Goal: Communication & Community: Answer question/provide support

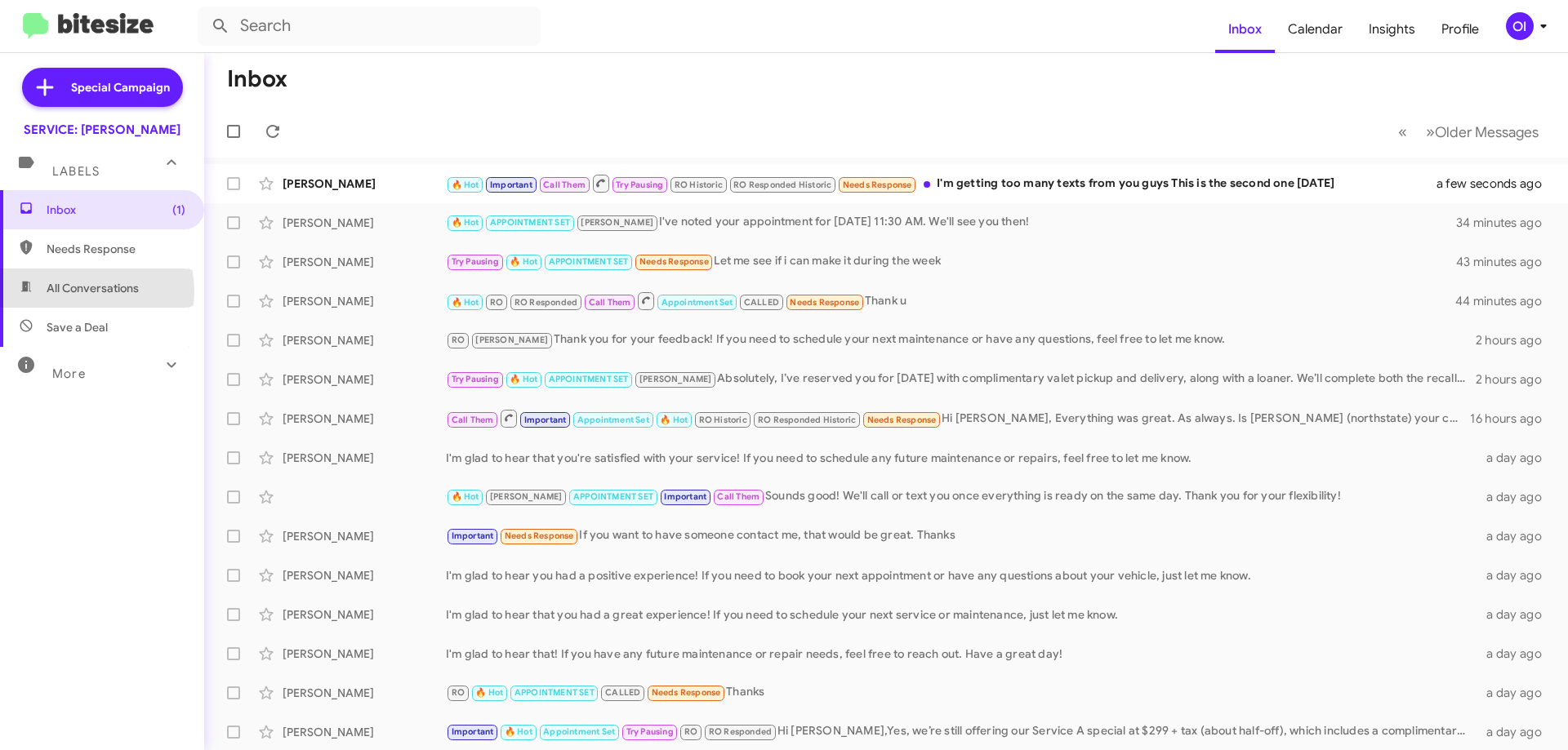
click at [85, 292] on span "All Conversations" at bounding box center [92, 288] width 92 height 16
type input "in:all-conversations"
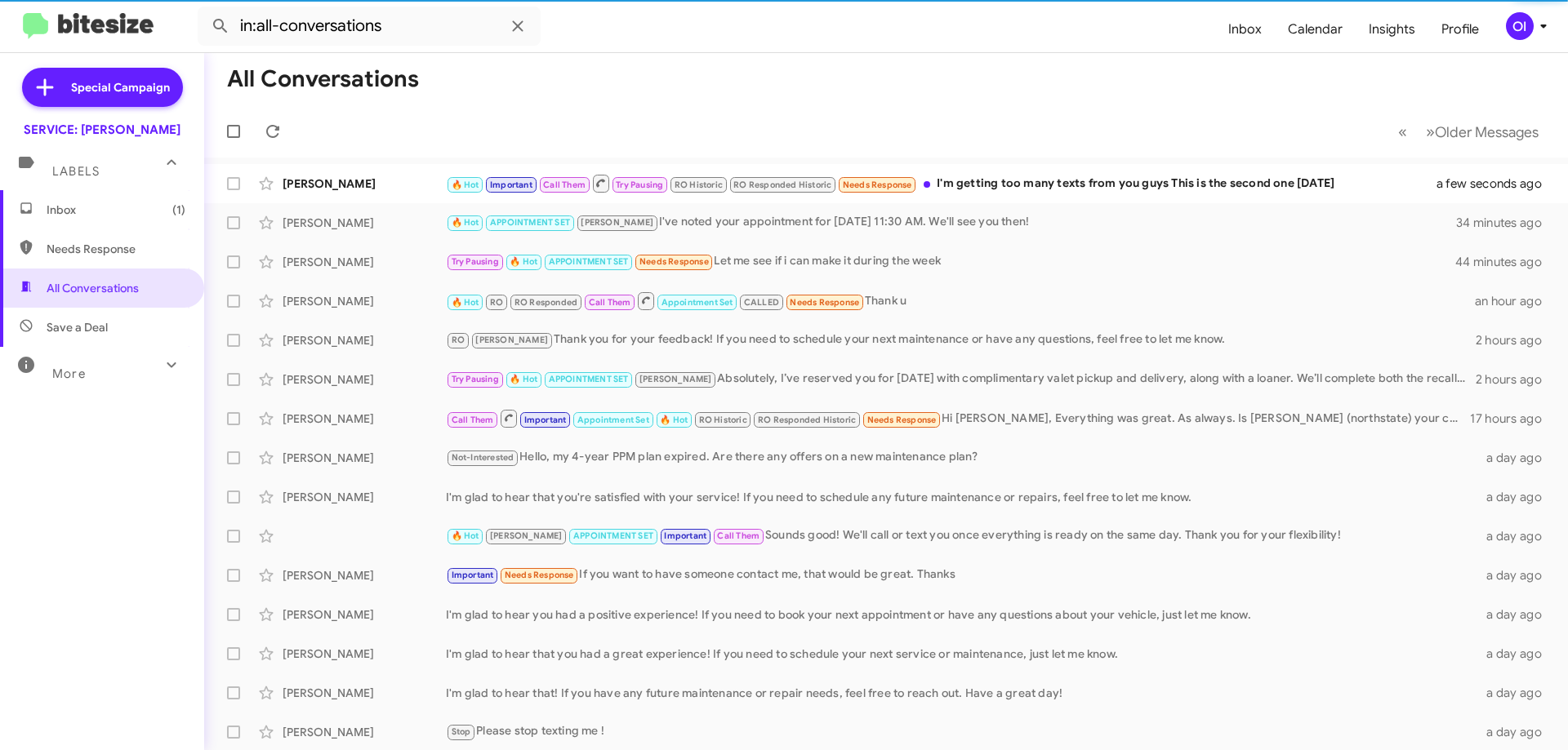
click at [1530, 27] on div "OI" at bounding box center [1520, 26] width 28 height 28
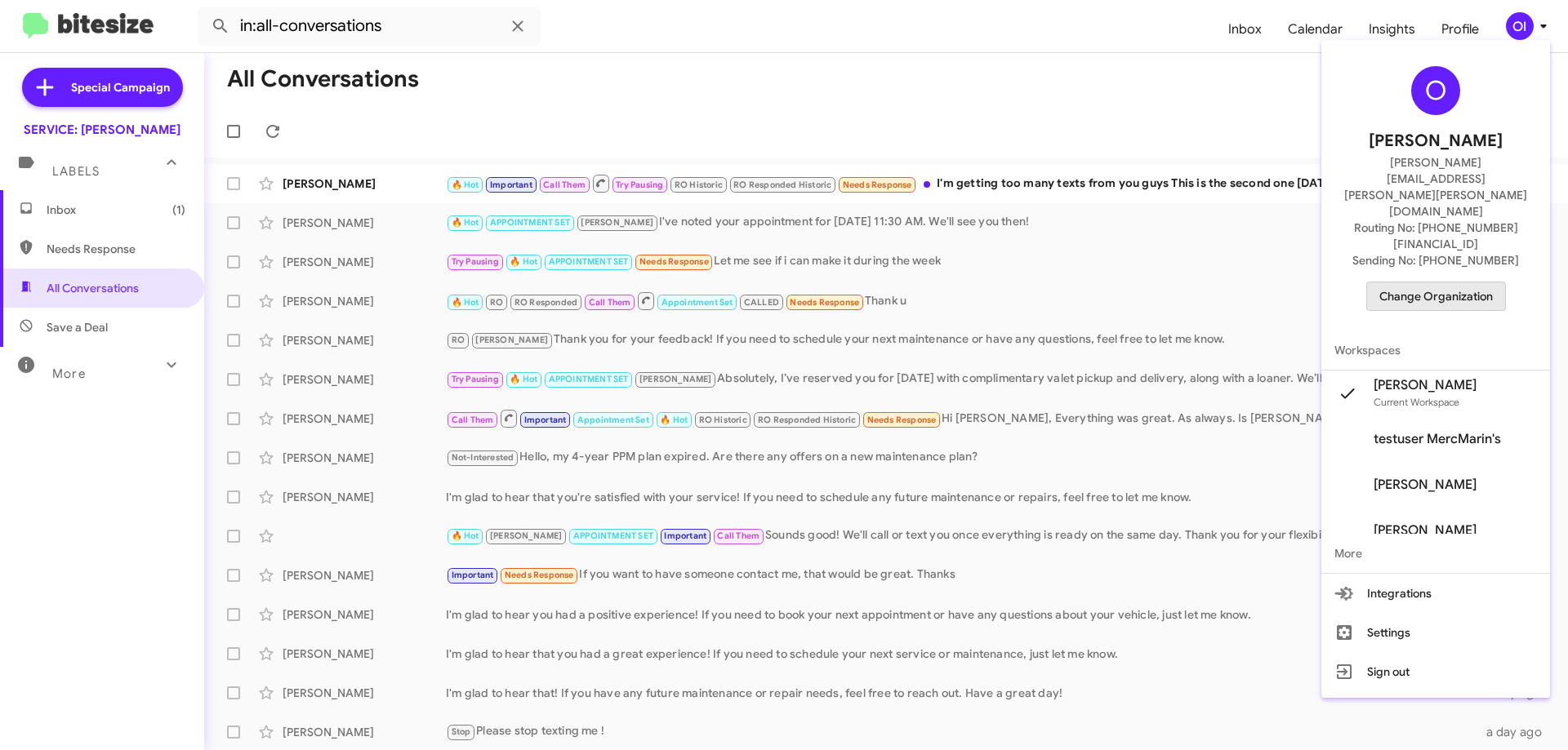
click at [1428, 283] on span "Change Organization" at bounding box center [1436, 296] width 114 height 28
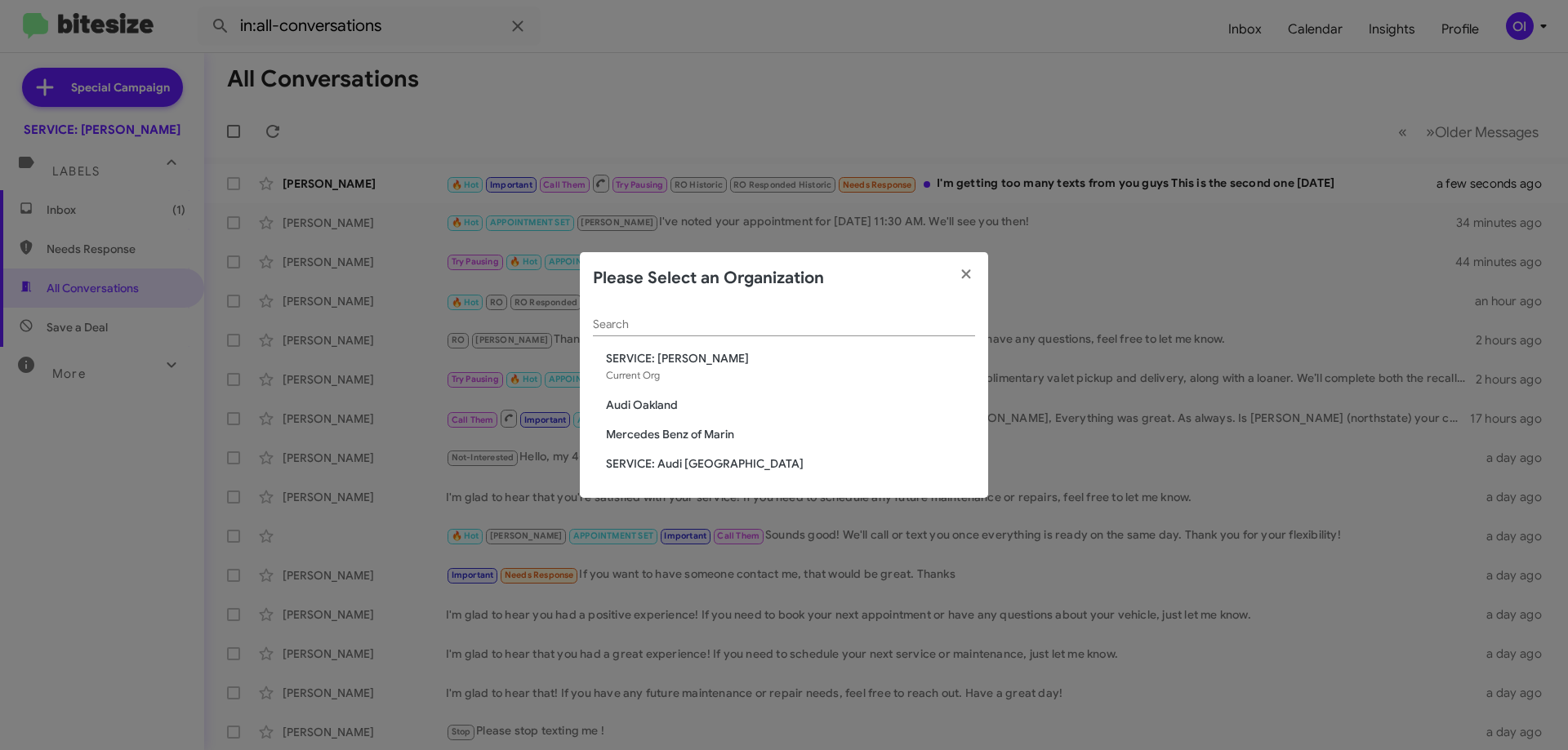
click at [646, 440] on span "Mercedes Benz of Marin" at bounding box center [791, 434] width 369 height 16
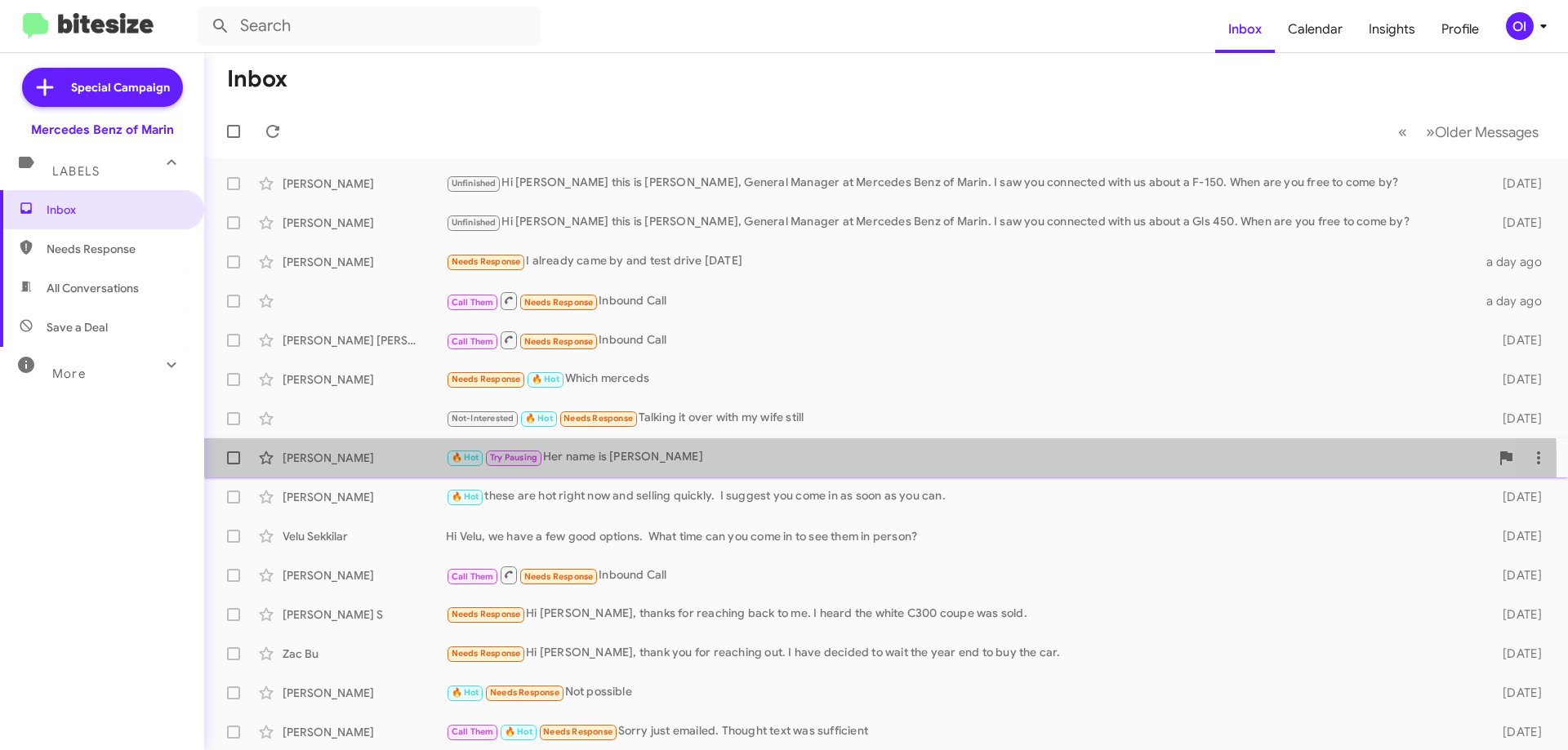
click at [706, 466] on div "🔥 Hot Try Pausing Her name is [PERSON_NAME]" at bounding box center [968, 457] width 1044 height 19
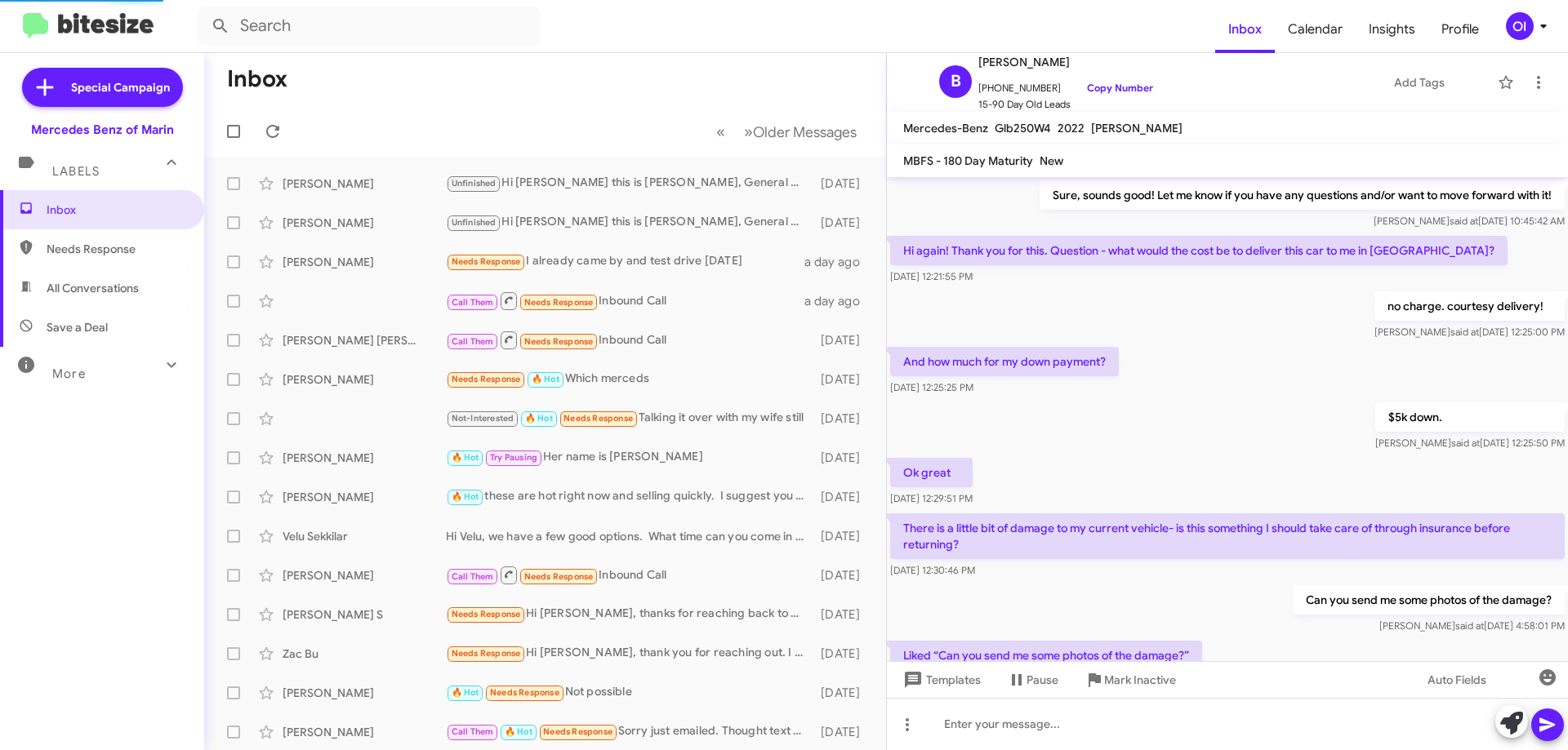
scroll to position [692, 0]
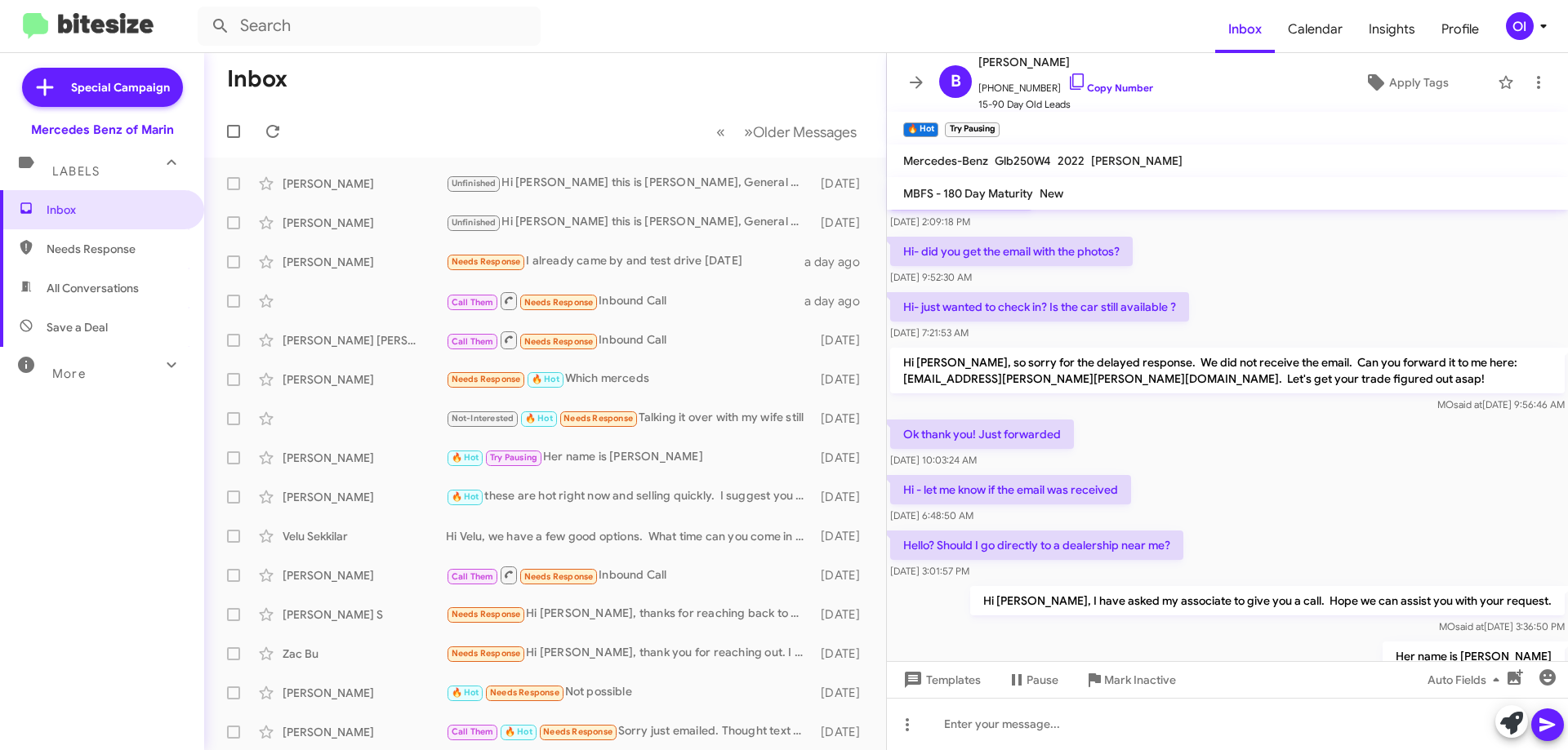
drag, startPoint x: 1293, startPoint y: 558, endPoint x: 1281, endPoint y: 516, distance: 43.7
click at [1281, 527] on div "Hello? Should I go directly to a dealership near me? [DATE] 3:01:57 PM" at bounding box center [1228, 555] width 681 height 55
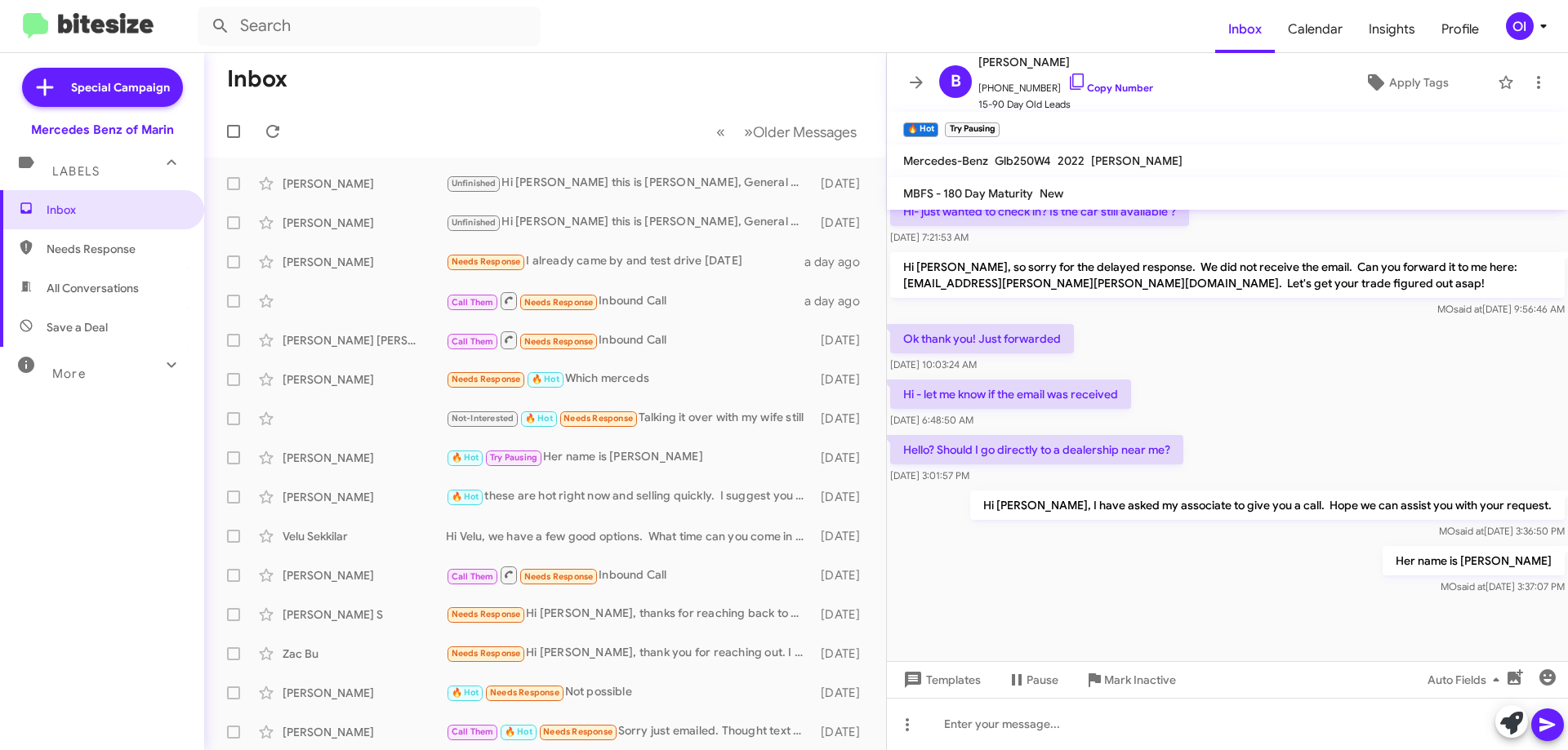
scroll to position [789, 0]
drag, startPoint x: 1252, startPoint y: 455, endPoint x: 1334, endPoint y: 581, distance: 150.3
click at [1334, 581] on cdk-virtual-scroll-viewport "Sure, sounds good! Let me know if you have any questions and/or want to move fo…" at bounding box center [1228, 435] width 681 height 451
click at [1334, 596] on div at bounding box center [1228, 636] width 681 height 81
drag, startPoint x: 1475, startPoint y: 611, endPoint x: 1147, endPoint y: 544, distance: 334.8
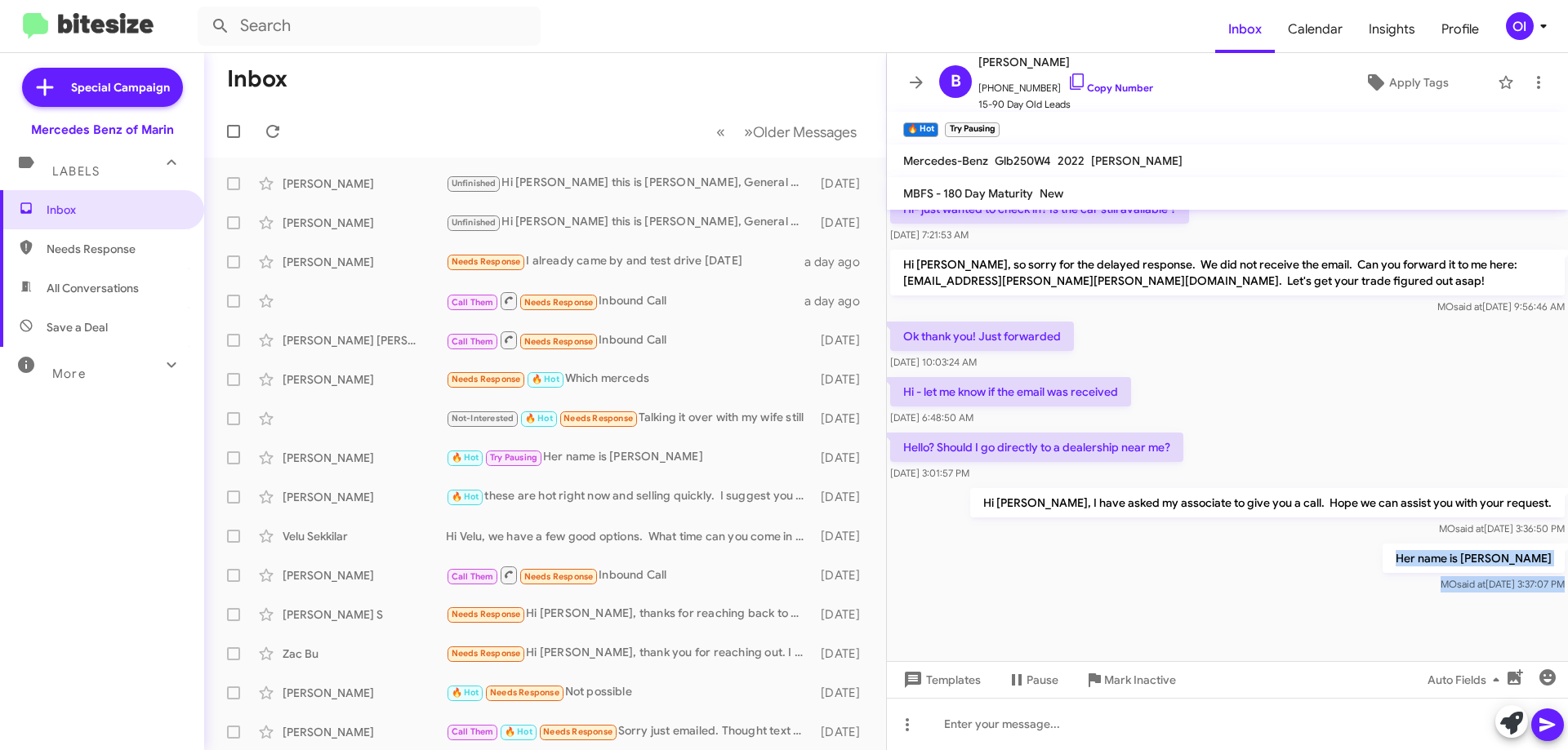
click at [1148, 545] on cdk-virtual-scroll-viewport "Sure, sounds good! Let me know if you have any questions and/or want to move fo…" at bounding box center [1228, 435] width 681 height 451
click at [1147, 544] on div "Her name is [PERSON_NAME] said at [DATE] 3:37:07 PM" at bounding box center [1228, 568] width 681 height 55
click at [1126, 541] on div "Her name is [PERSON_NAME] said at [DATE] 3:37:07 PM" at bounding box center [1228, 568] width 681 height 55
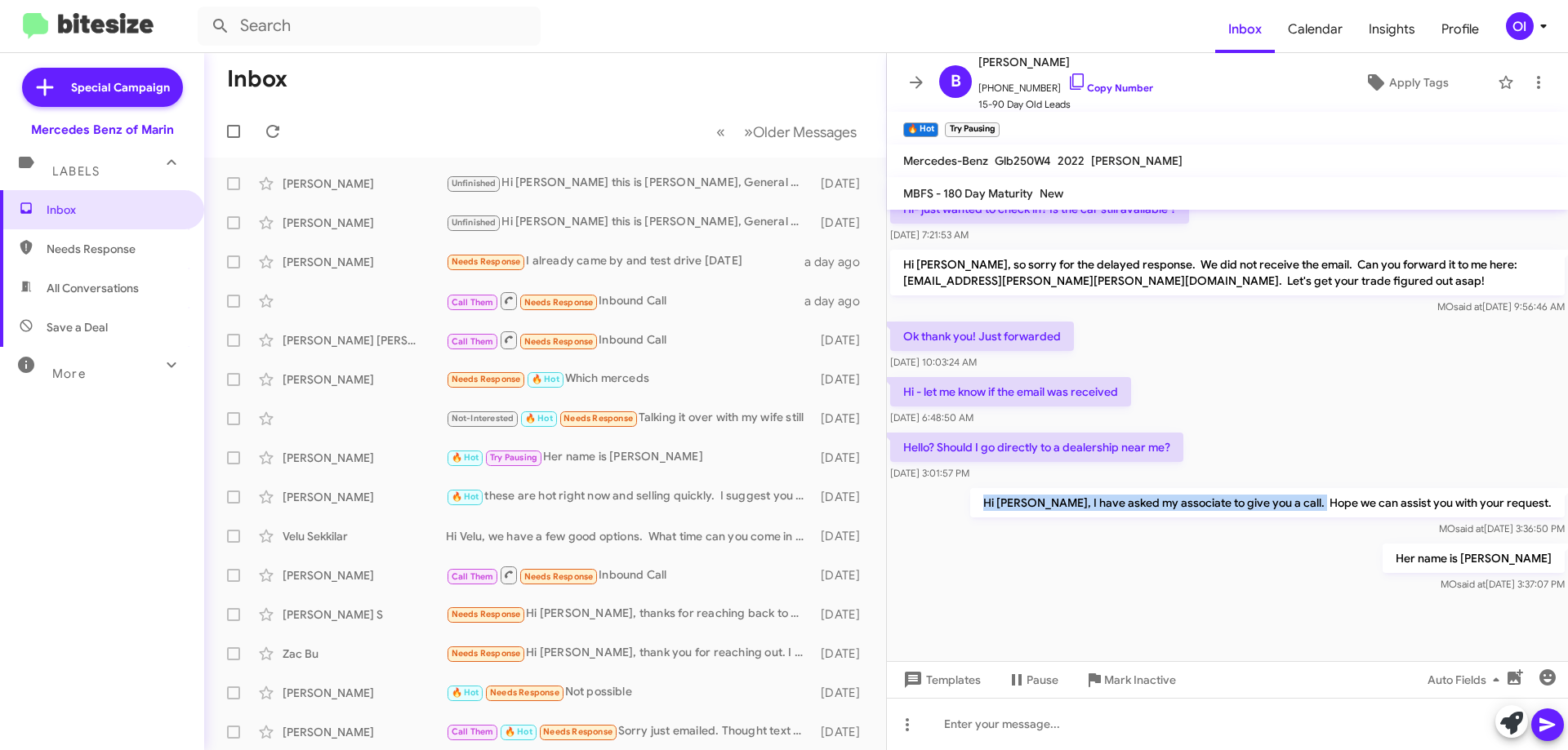
drag, startPoint x: 1003, startPoint y: 486, endPoint x: 1347, endPoint y: 485, distance: 344.0
click at [1347, 485] on div "Hi [PERSON_NAME], I have asked my associate to give you a call. Hope we can ass…" at bounding box center [1228, 513] width 681 height 55
click at [1347, 488] on p "Hi [PERSON_NAME], I have asked my associate to give you a call. Hope we can ass…" at bounding box center [1268, 502] width 595 height 30
drag, startPoint x: 1544, startPoint y: 486, endPoint x: 1005, endPoint y: 494, distance: 539.1
click at [1005, 494] on div "Hi [PERSON_NAME], I have asked my associate to give you a call. Hope we can ass…" at bounding box center [1228, 513] width 681 height 55
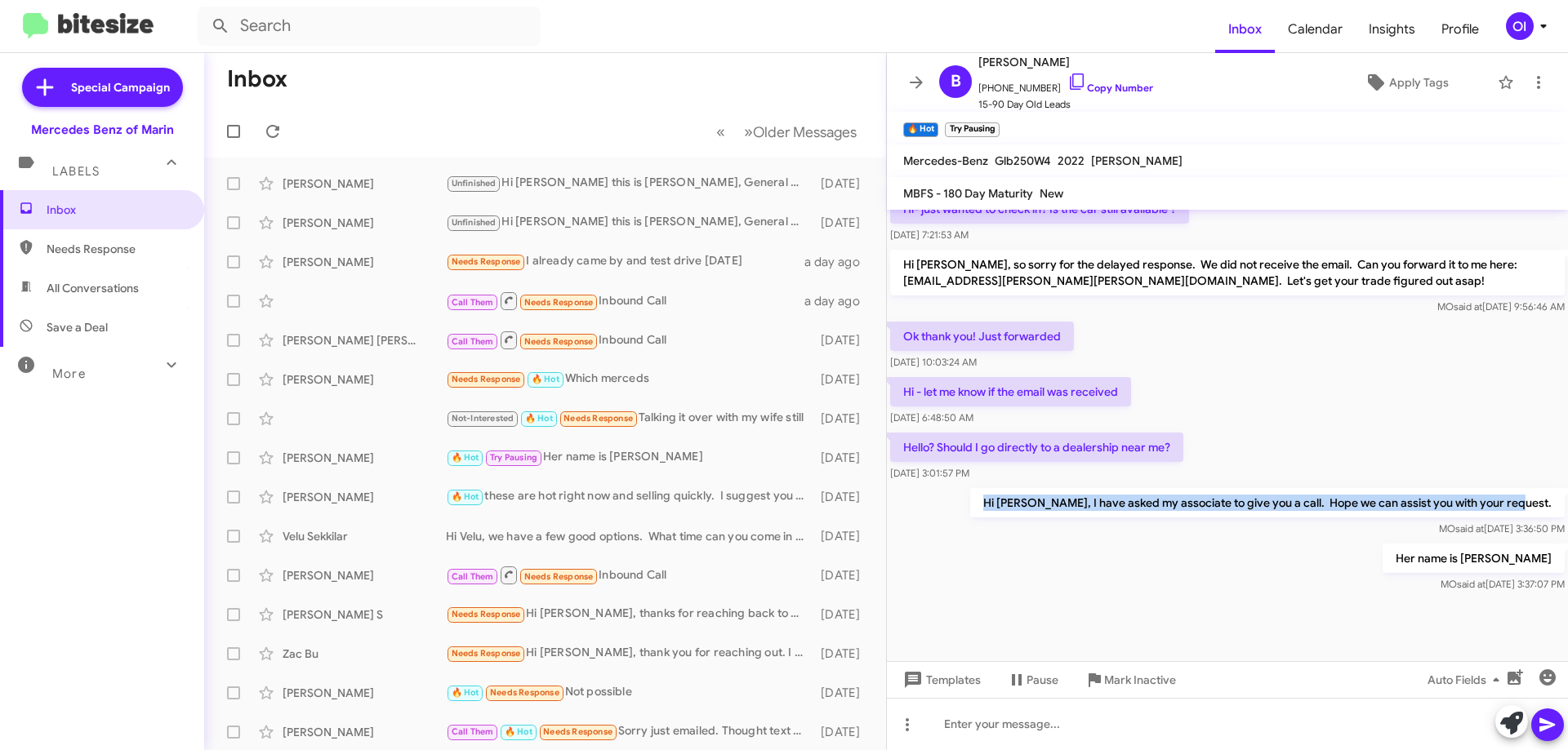
click at [1005, 494] on div "Hi [PERSON_NAME], I have asked my associate to give you a call. Hope we can ass…" at bounding box center [1228, 513] width 681 height 55
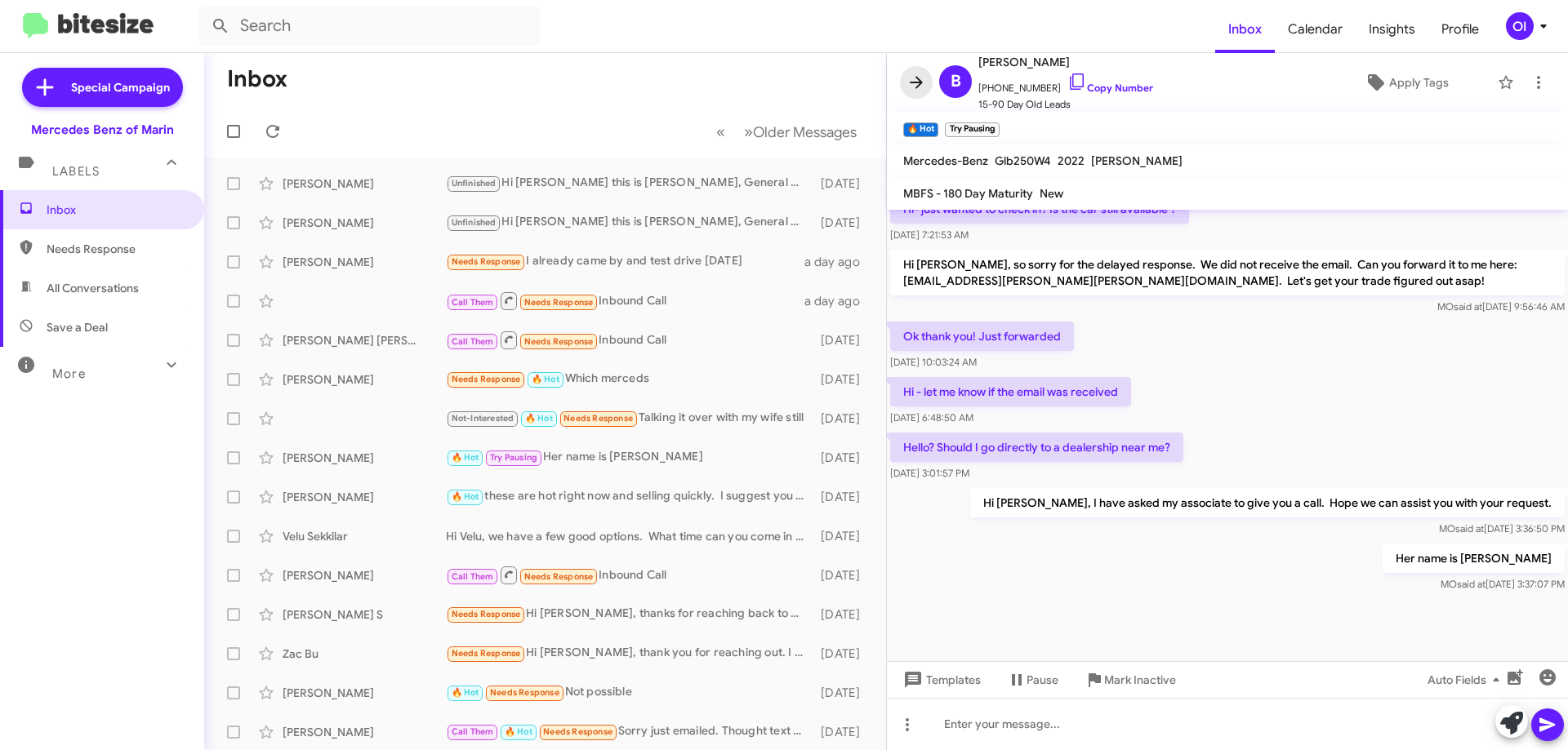
click at [911, 84] on icon at bounding box center [916, 82] width 20 height 20
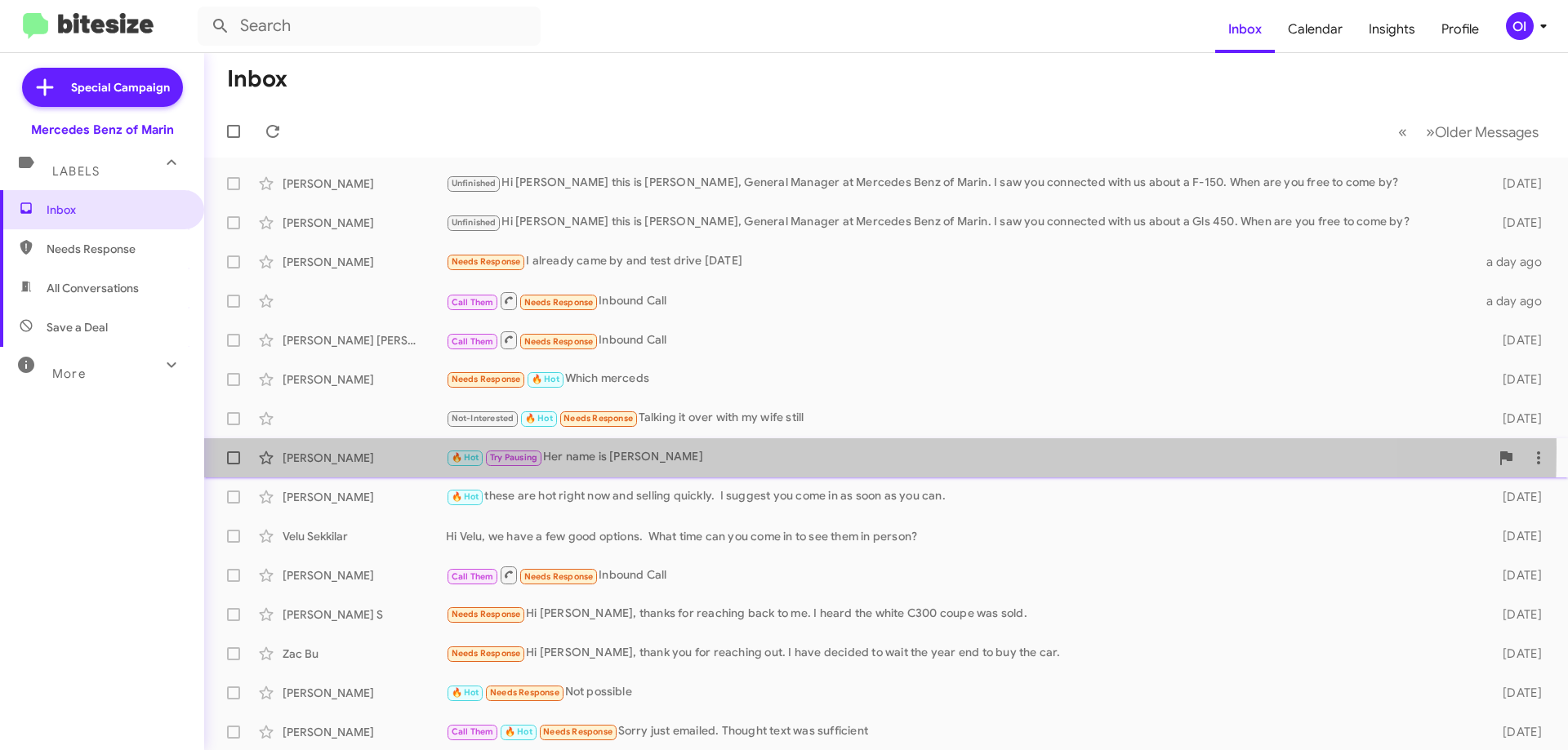
click at [647, 448] on div "🔥 Hot Try Pausing Her name is [PERSON_NAME]" at bounding box center [968, 457] width 1044 height 19
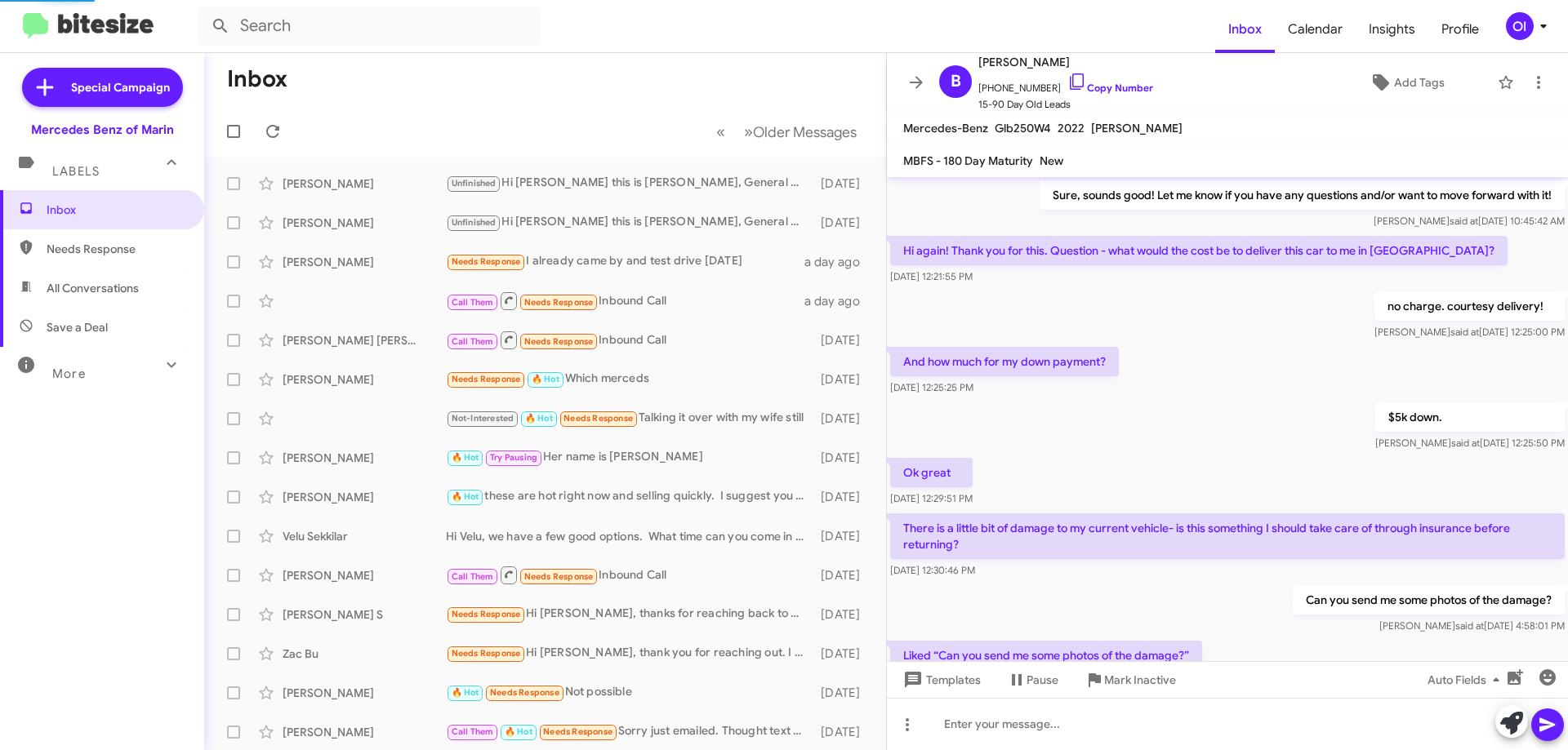
scroll to position [692, 0]
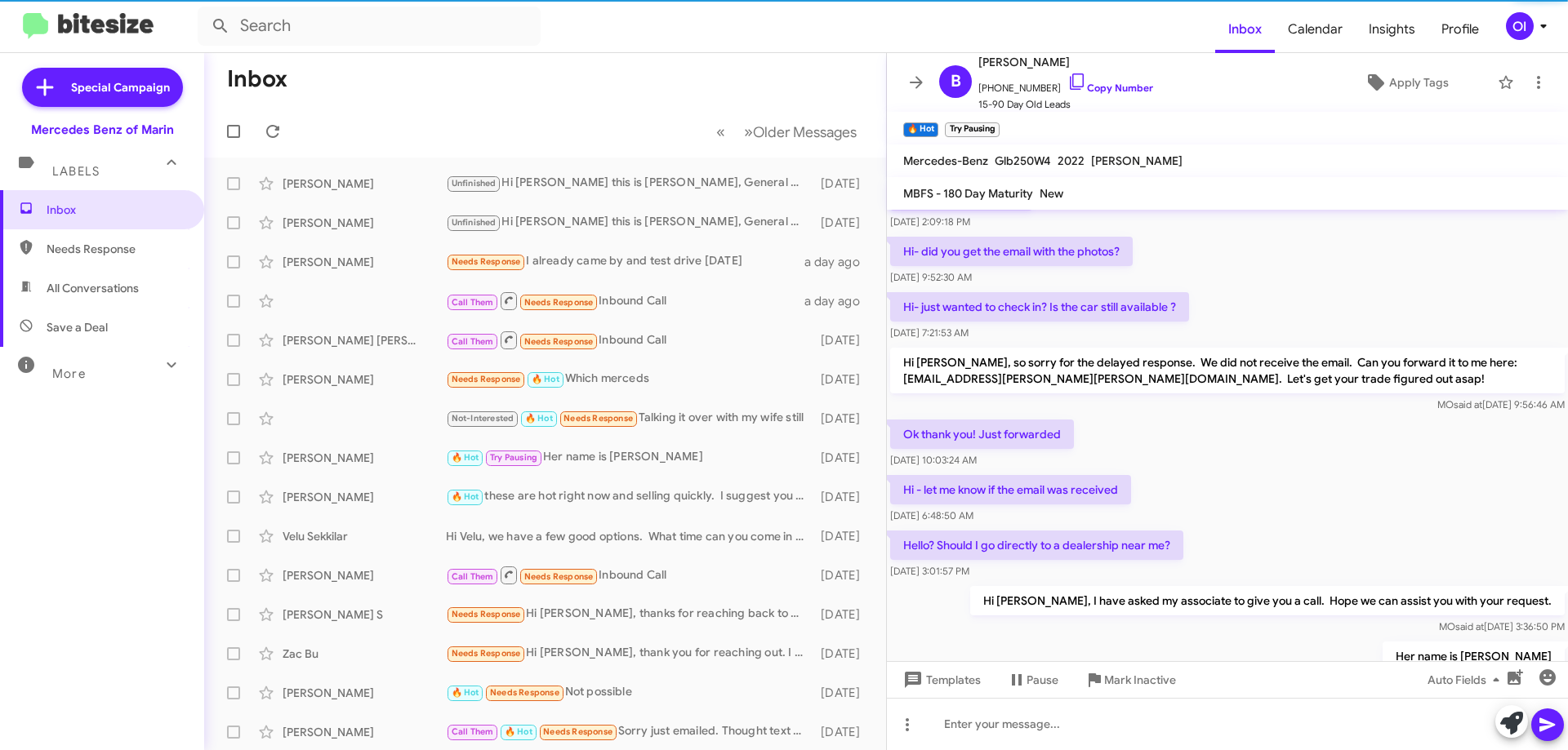
drag, startPoint x: 1101, startPoint y: 396, endPoint x: 1248, endPoint y: 508, distance: 184.8
click at [1247, 507] on div "Sure, sounds good! Let me know if you have any questions and/or want to move fo…" at bounding box center [1228, 106] width 681 height 1175
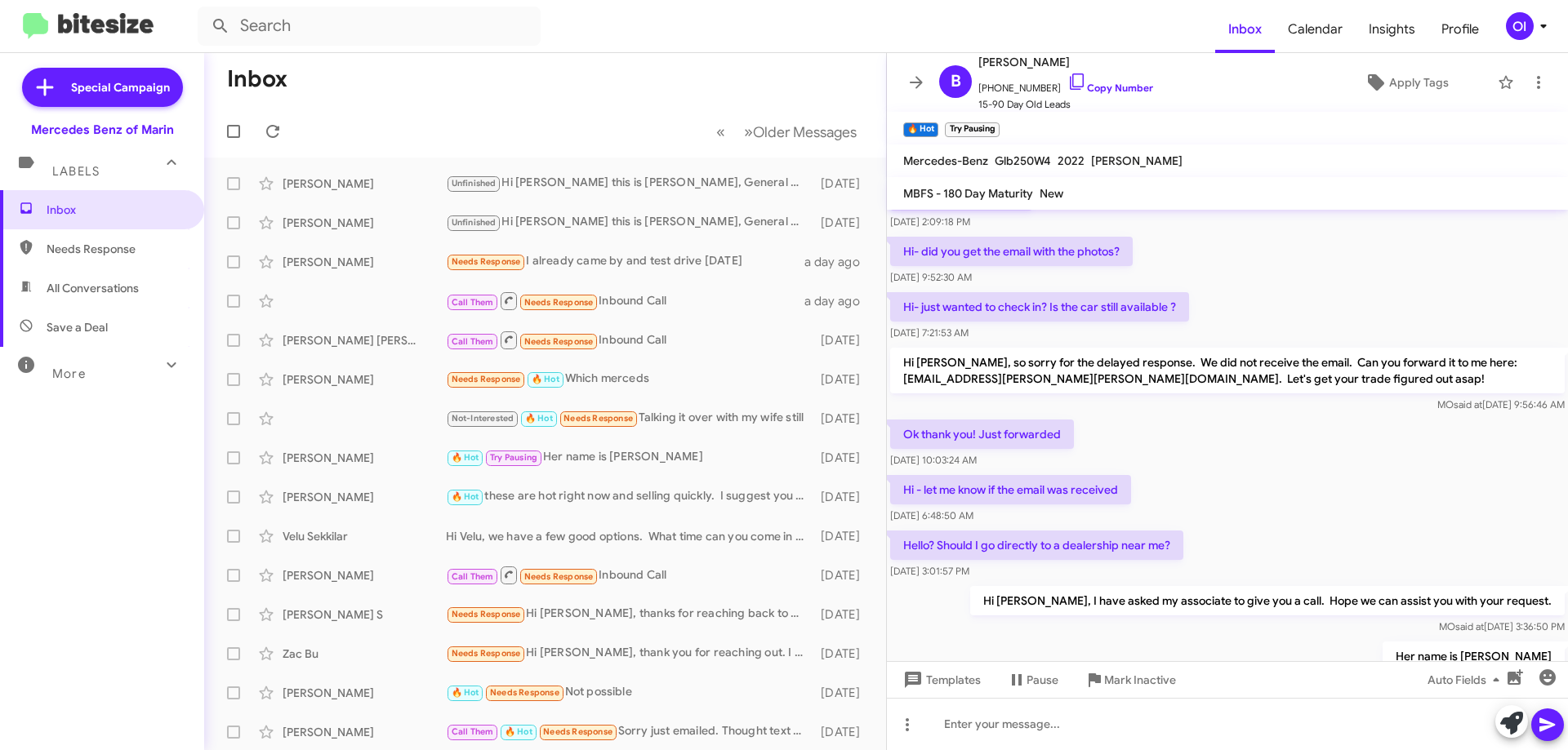
click at [1248, 508] on div "Hi - let me know if the email was received [DATE] 6:48:50 AM" at bounding box center [1228, 499] width 681 height 55
drag, startPoint x: 1287, startPoint y: 559, endPoint x: 1242, endPoint y: 516, distance: 62.2
click at [1242, 527] on div "Hello? Should I go directly to a dealership near me? [DATE] 3:01:57 PM" at bounding box center [1228, 555] width 681 height 55
drag, startPoint x: 1235, startPoint y: 512, endPoint x: 1269, endPoint y: 552, distance: 52.5
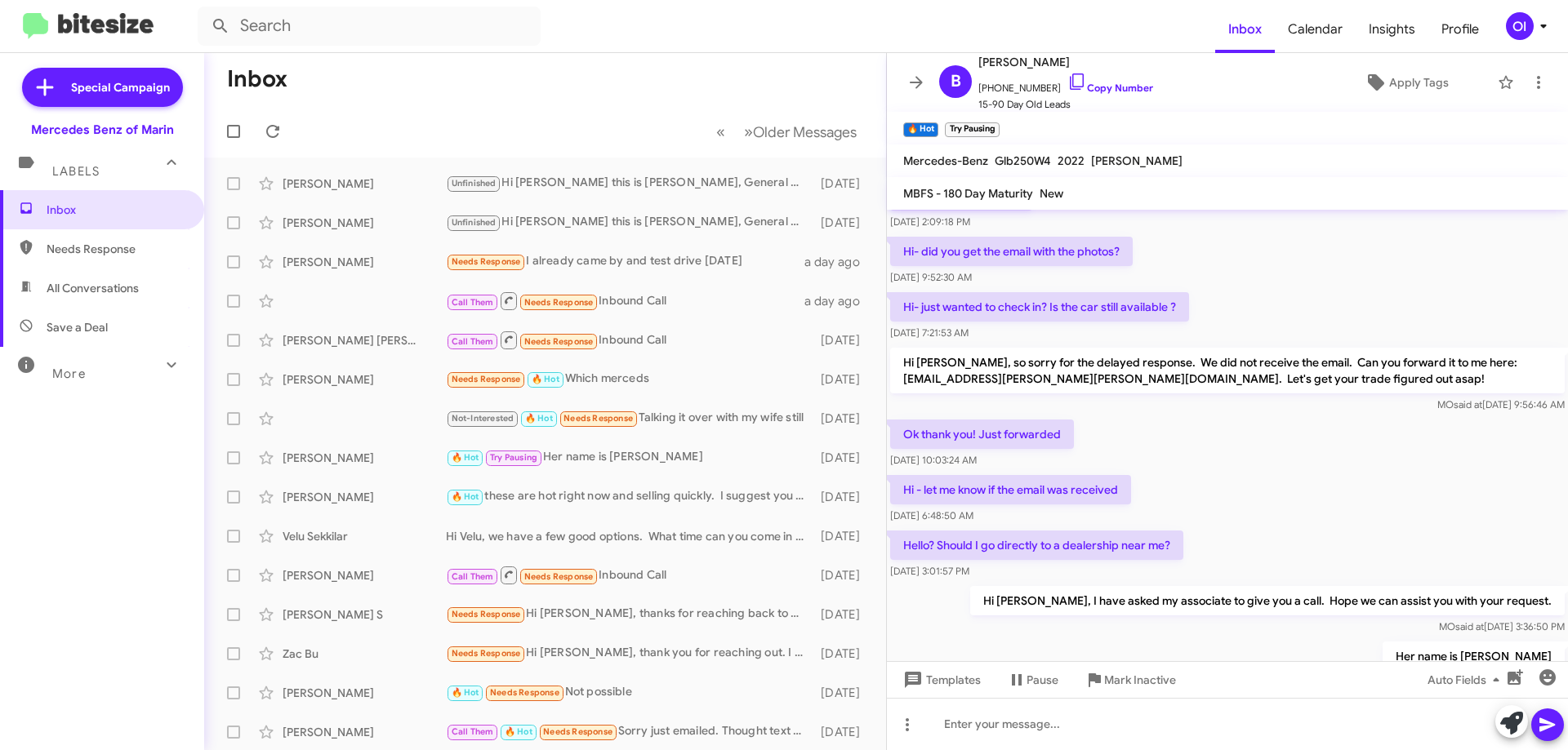
click at [1269, 552] on div "Hello? Should I go directly to a dealership near me? [DATE] 3:01:57 PM" at bounding box center [1228, 555] width 681 height 55
drag, startPoint x: 1269, startPoint y: 552, endPoint x: 1241, endPoint y: 517, distance: 44.8
click at [1245, 527] on div "Hello? Should I go directly to a dealership near me? [DATE] 3:01:57 PM" at bounding box center [1228, 555] width 681 height 55
click at [1241, 527] on div "Hello? Should I go directly to a dealership near me? [DATE] 3:01:57 PM" at bounding box center [1228, 555] width 681 height 55
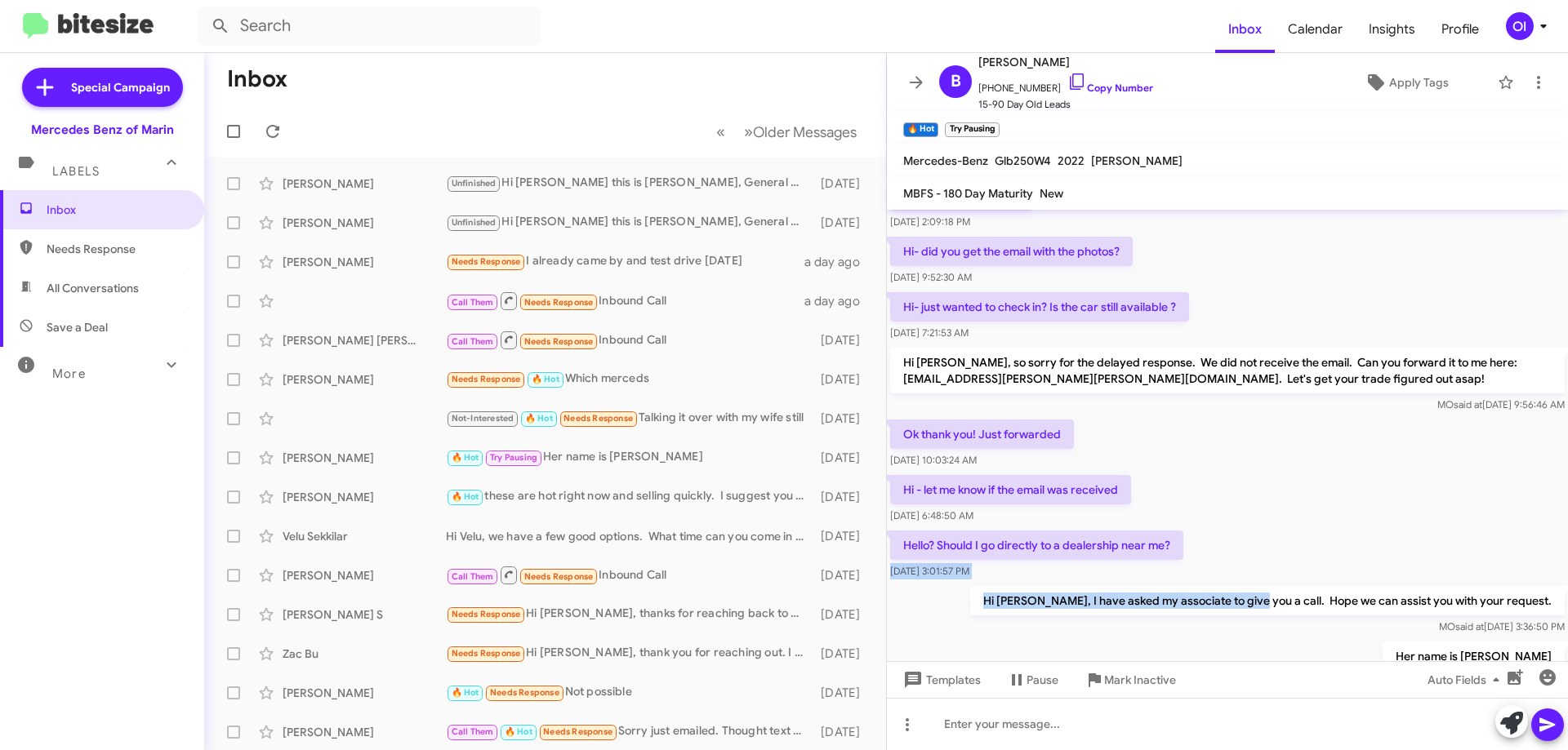
drag, startPoint x: 1238, startPoint y: 516, endPoint x: 1286, endPoint y: 571, distance: 73.0
click at [1284, 569] on div "Sure, sounds good! Let me know if you have any questions and/or want to move fo…" at bounding box center [1228, 106] width 681 height 1175
click at [1286, 586] on p "Hi [PERSON_NAME], I have asked my associate to give you a call. Hope we can ass…" at bounding box center [1268, 601] width 595 height 30
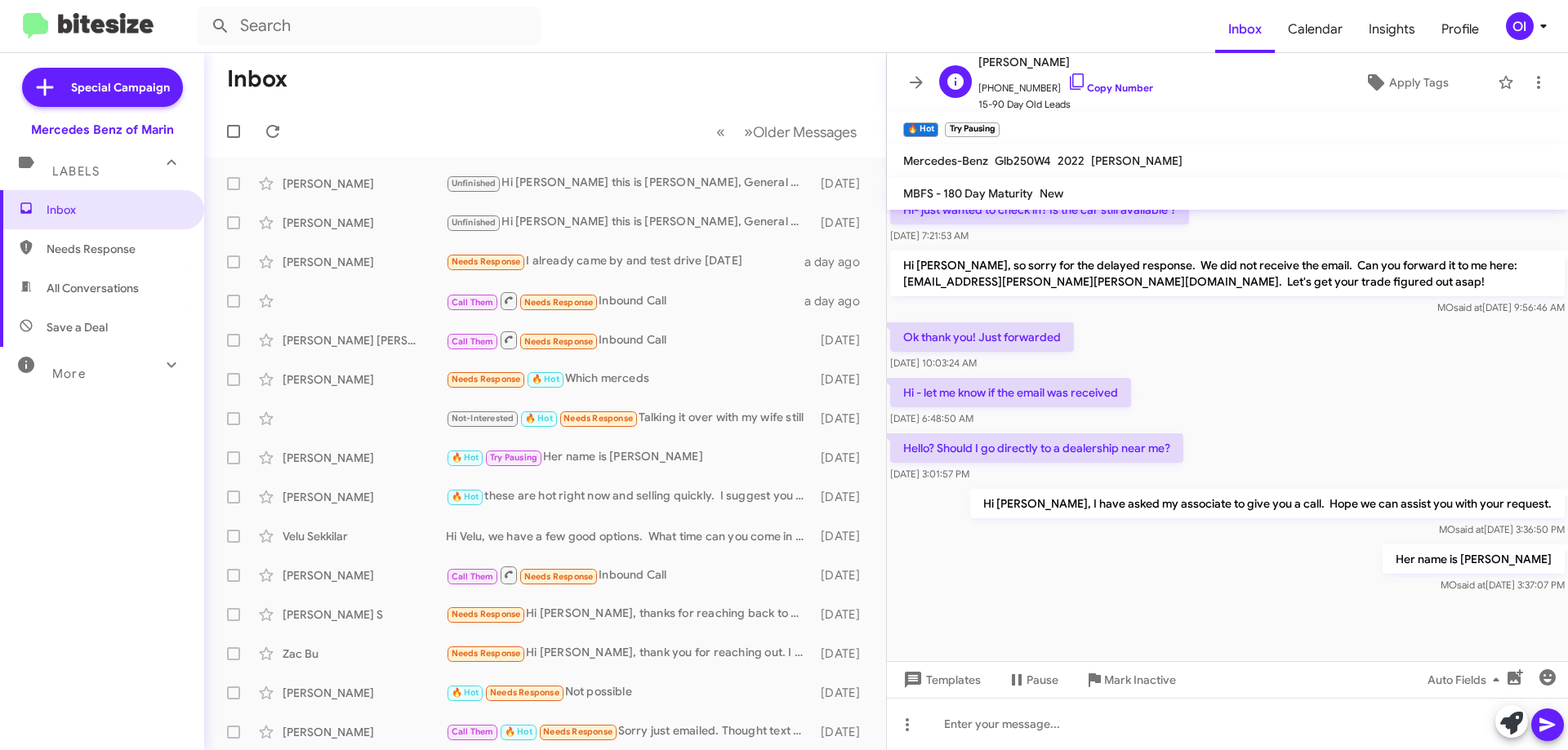
scroll to position [789, 0]
click at [914, 83] on icon at bounding box center [916, 82] width 13 height 13
